Goal: Information Seeking & Learning: Learn about a topic

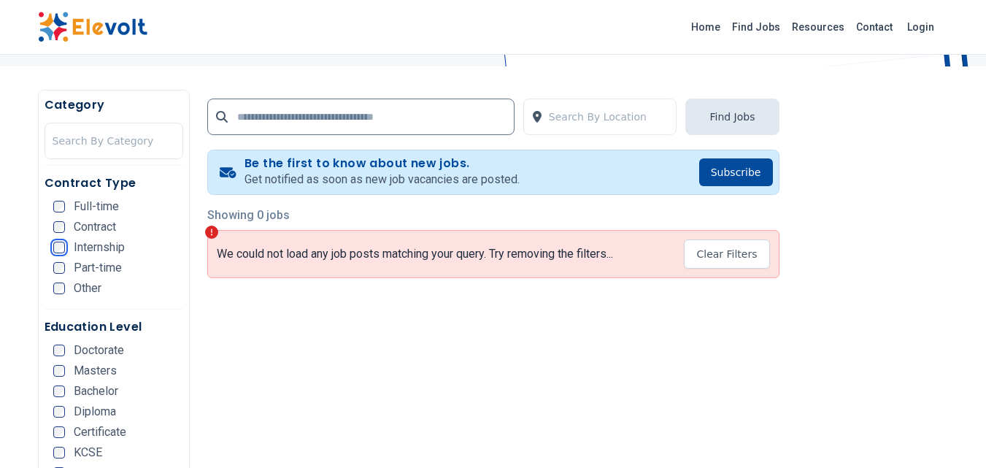
scroll to position [242, 0]
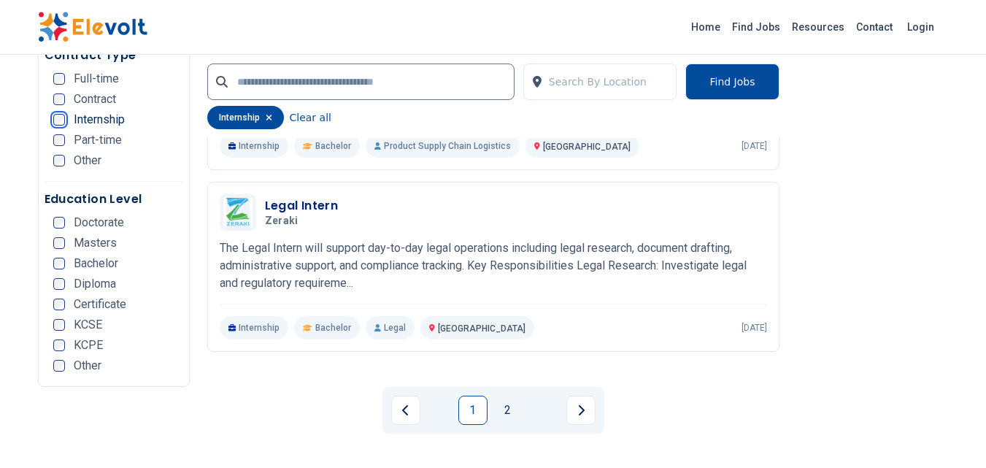
scroll to position [2957, 0]
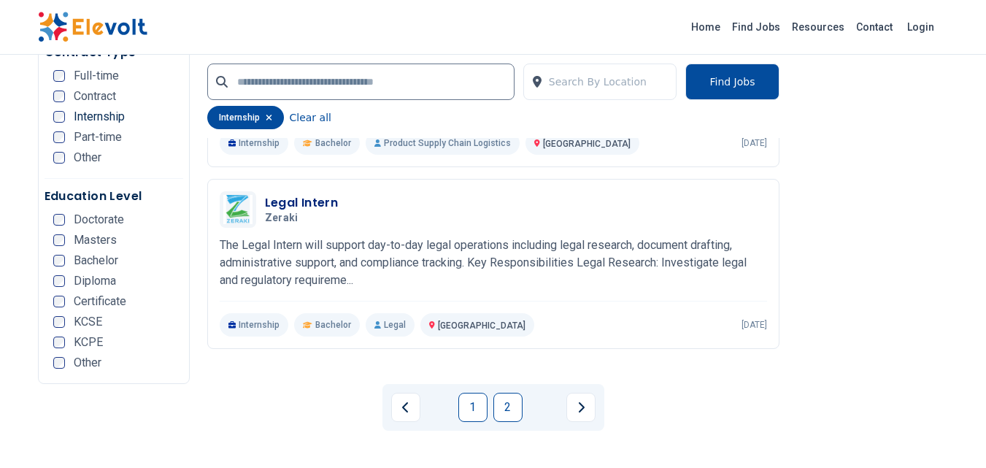
click at [499, 393] on link "2" at bounding box center [508, 407] width 29 height 29
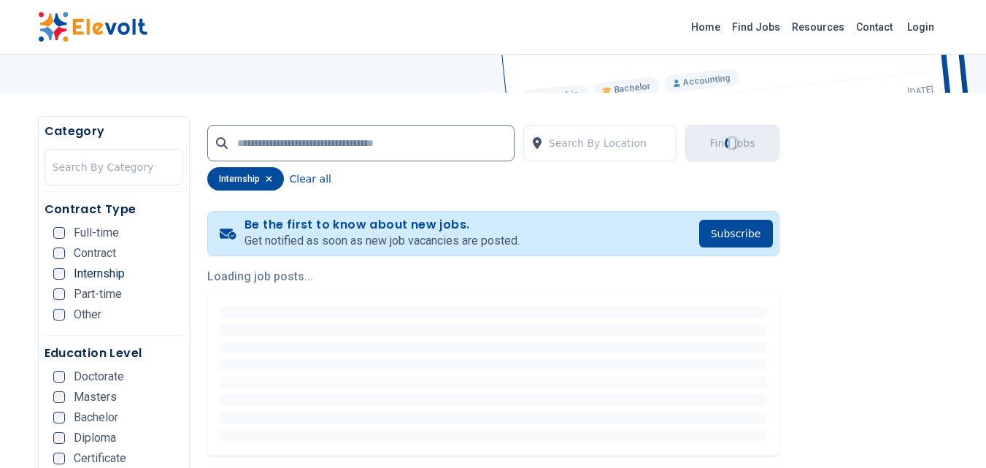
scroll to position [30, 0]
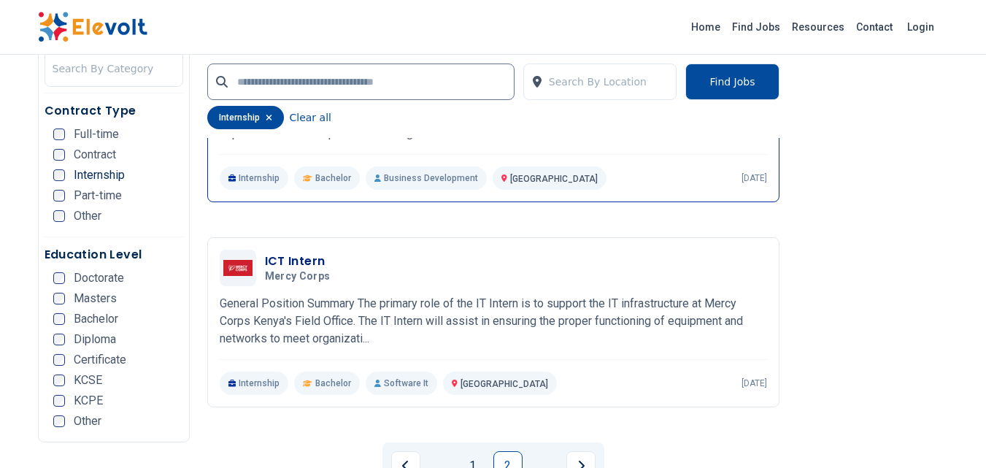
scroll to position [2717, 0]
